Goal: Find specific page/section: Find specific page/section

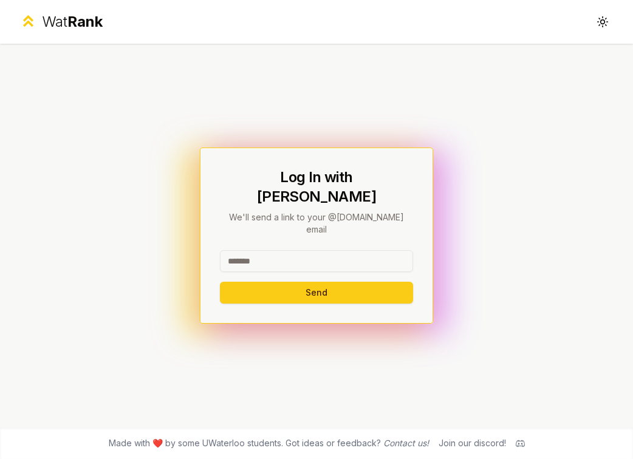
click at [308, 250] on input at bounding box center [316, 261] width 193 height 22
type input "********"
click at [315, 282] on button "Send" at bounding box center [316, 293] width 193 height 22
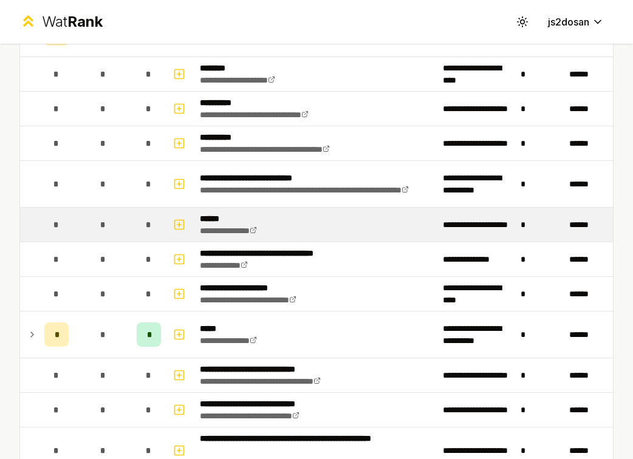
scroll to position [335, 0]
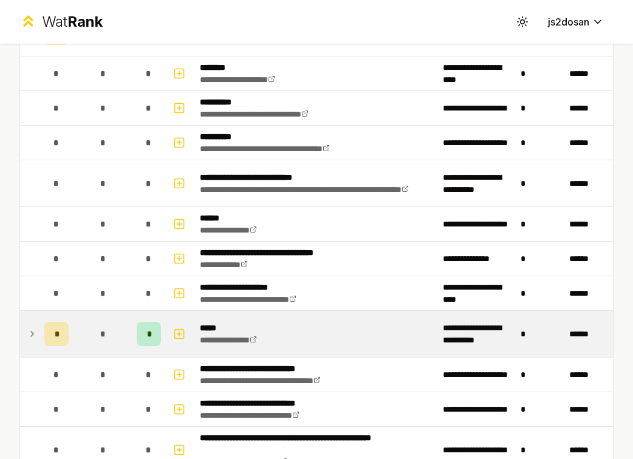
click at [30, 338] on icon at bounding box center [32, 334] width 10 height 15
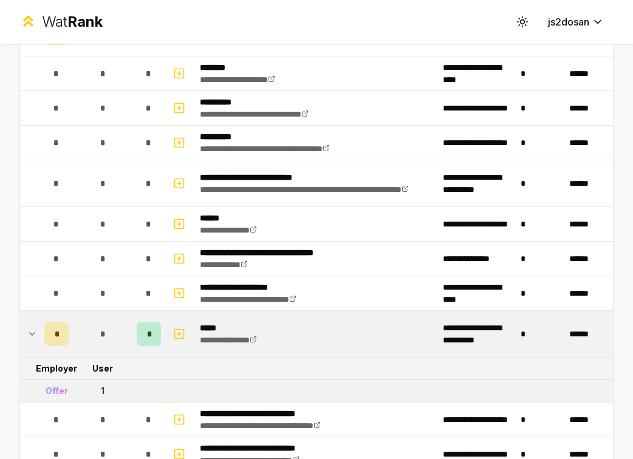
click at [30, 335] on icon at bounding box center [32, 334] width 10 height 15
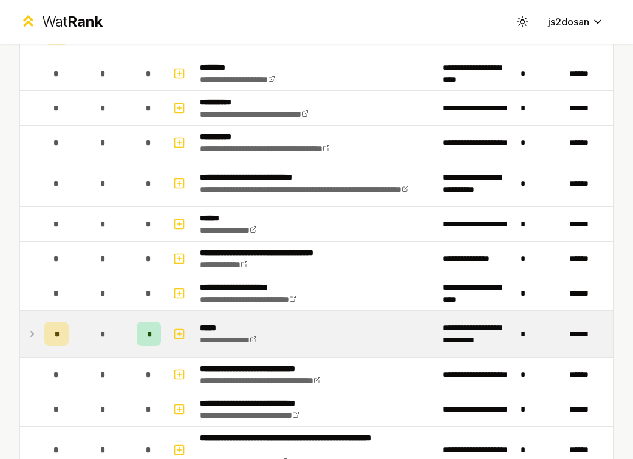
click at [30, 335] on icon at bounding box center [32, 334] width 10 height 15
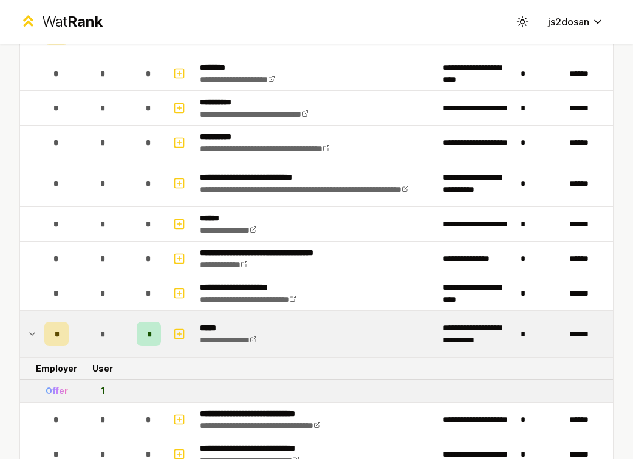
click at [31, 334] on icon at bounding box center [32, 334] width 5 height 2
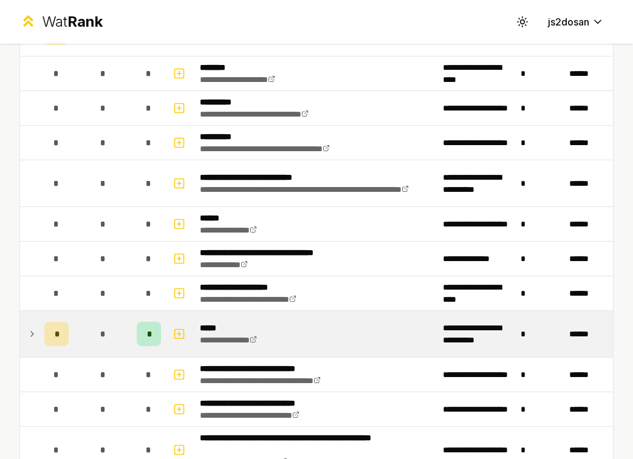
click at [31, 334] on icon at bounding box center [32, 334] width 10 height 15
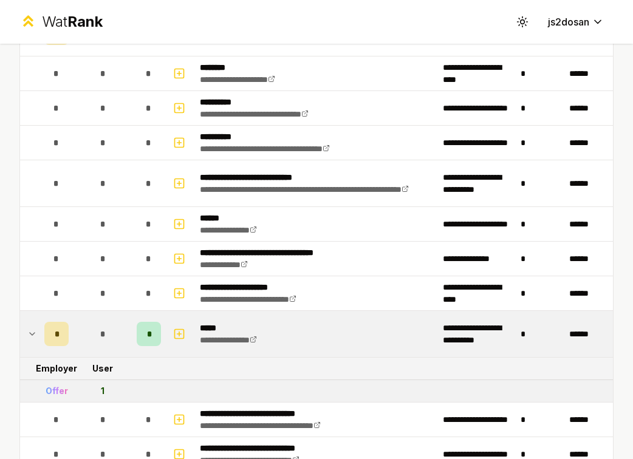
click at [31, 334] on icon at bounding box center [32, 334] width 5 height 2
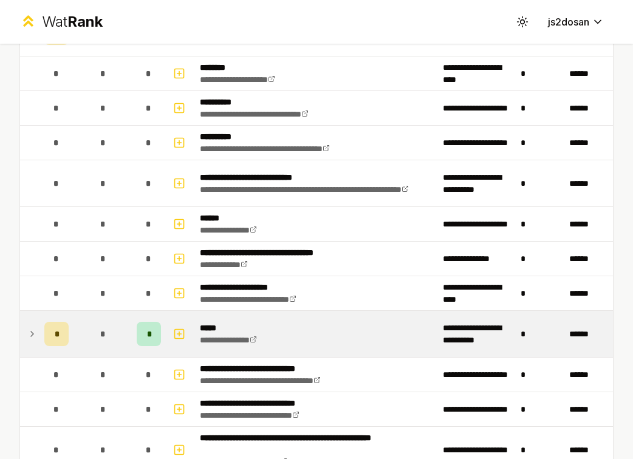
click at [31, 334] on icon at bounding box center [32, 334] width 10 height 15
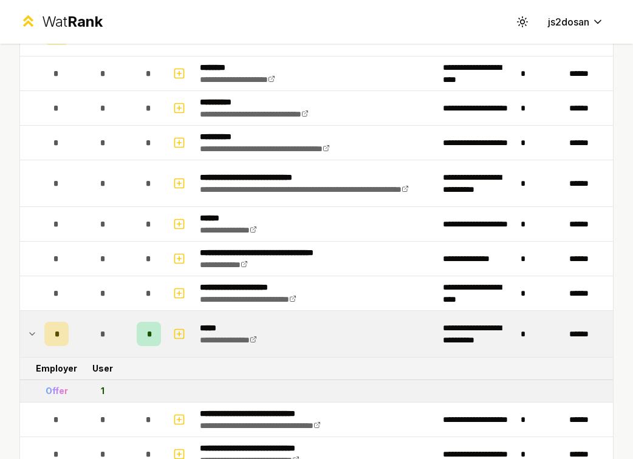
click at [31, 334] on icon at bounding box center [32, 334] width 5 height 2
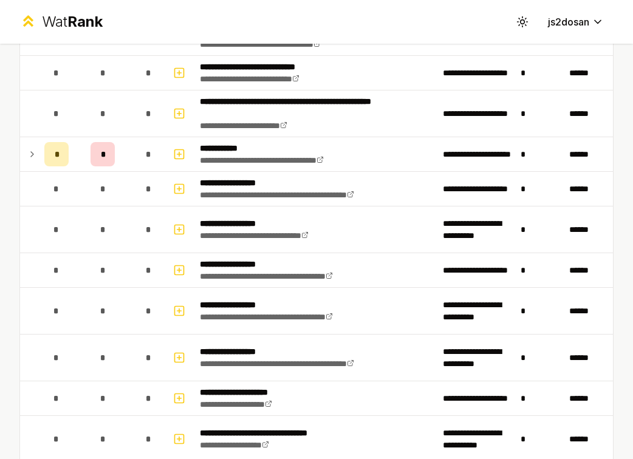
scroll to position [638, 0]
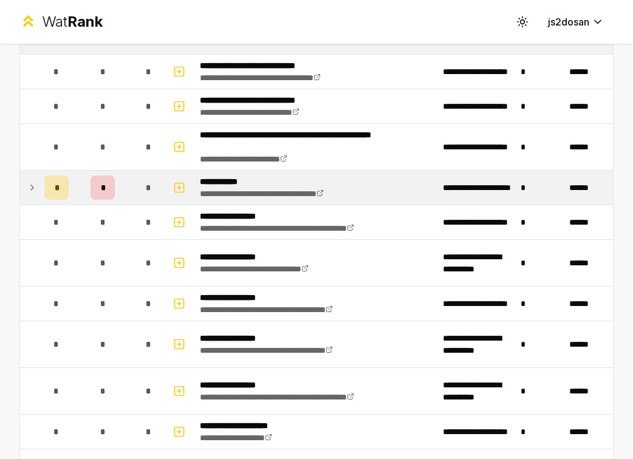
click at [26, 186] on td at bounding box center [29, 188] width 19 height 34
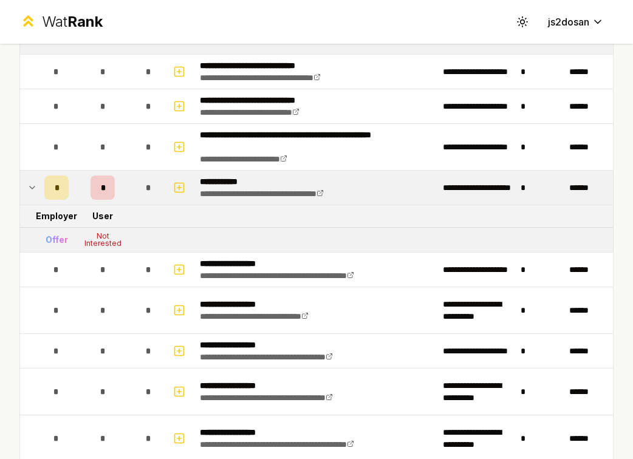
click at [26, 186] on td at bounding box center [29, 188] width 19 height 34
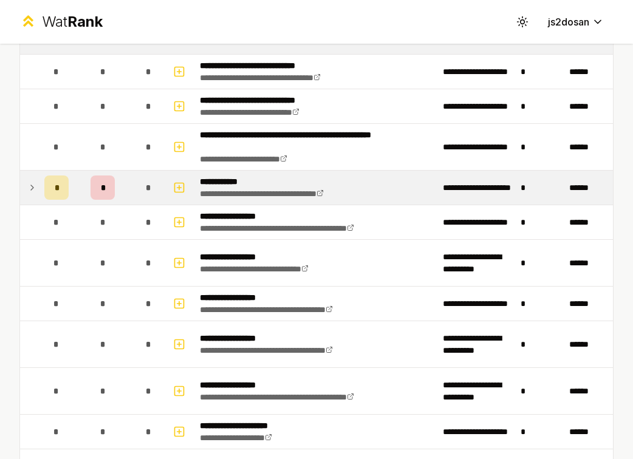
click at [26, 186] on td at bounding box center [29, 188] width 19 height 34
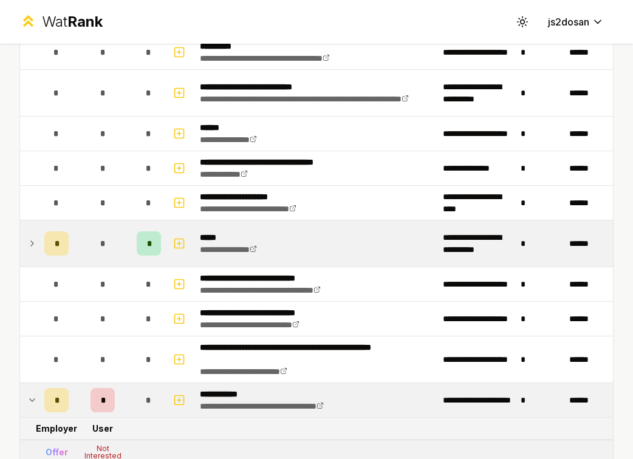
scroll to position [568, 0]
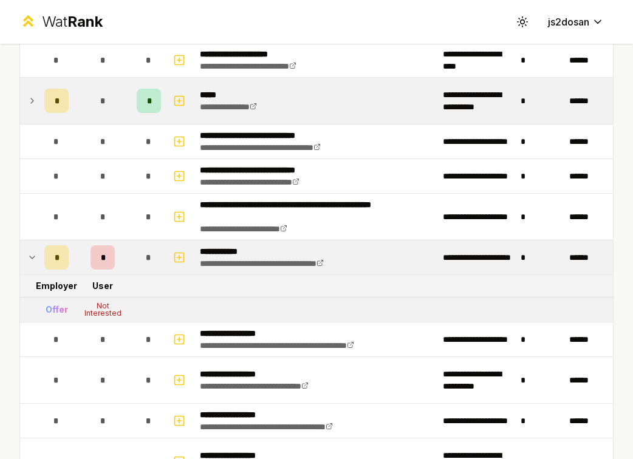
click at [33, 256] on icon at bounding box center [32, 257] width 10 height 15
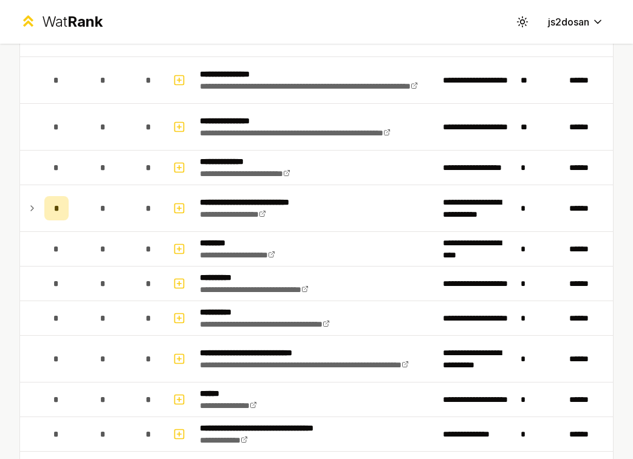
scroll to position [0, 0]
